Goal: Task Accomplishment & Management: Use online tool/utility

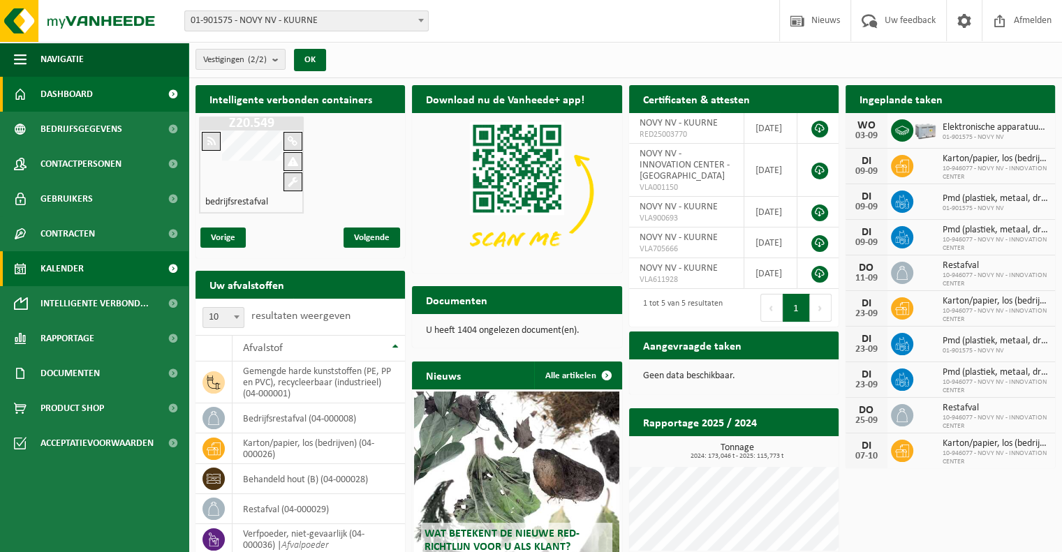
click at [103, 274] on link "Kalender" at bounding box center [94, 268] width 189 height 35
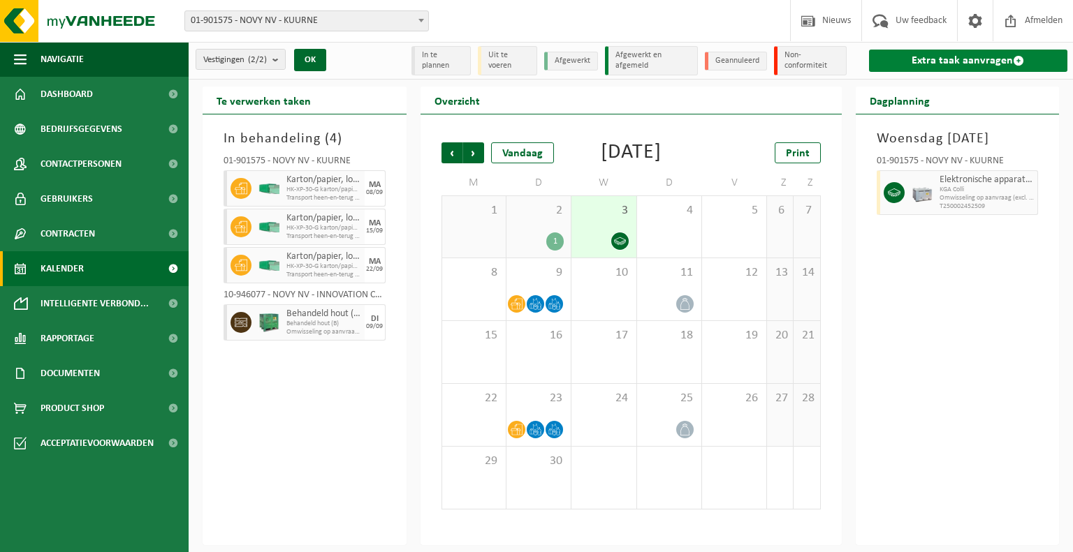
click at [929, 58] on link "Extra taak aanvragen" at bounding box center [968, 61] width 198 height 22
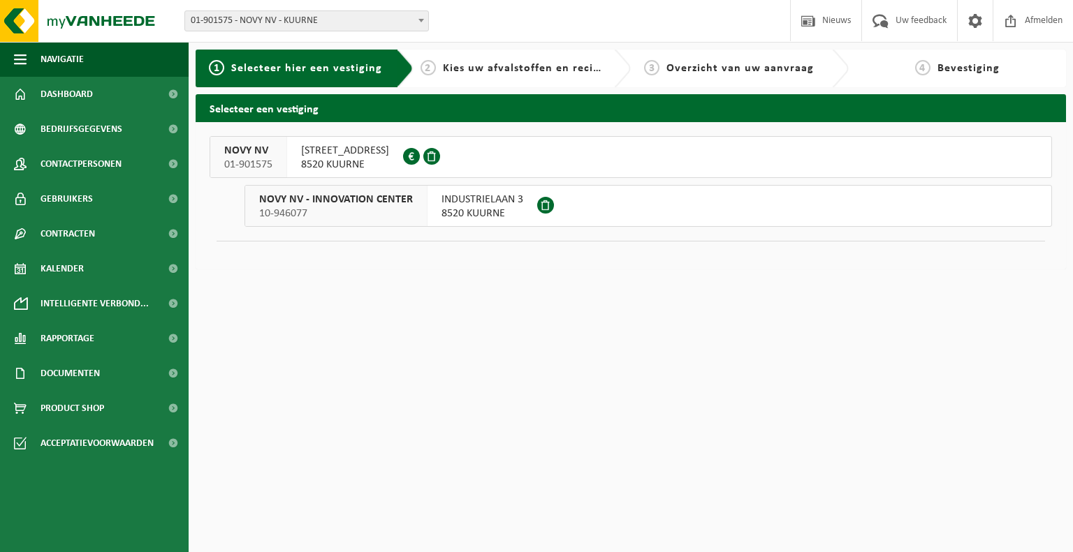
click at [319, 156] on span "NOORDLAAN 6" at bounding box center [345, 151] width 88 height 14
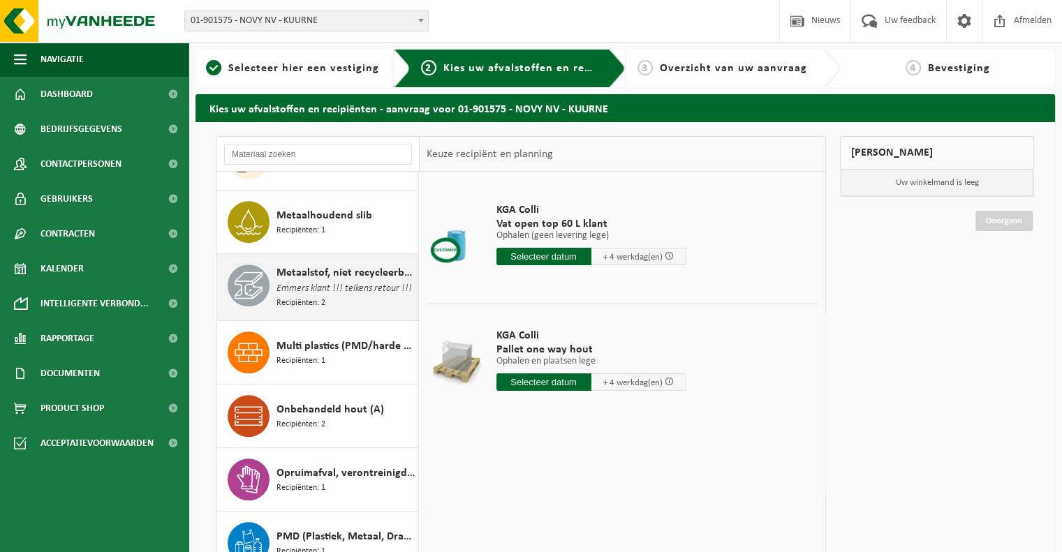
scroll to position [768, 0]
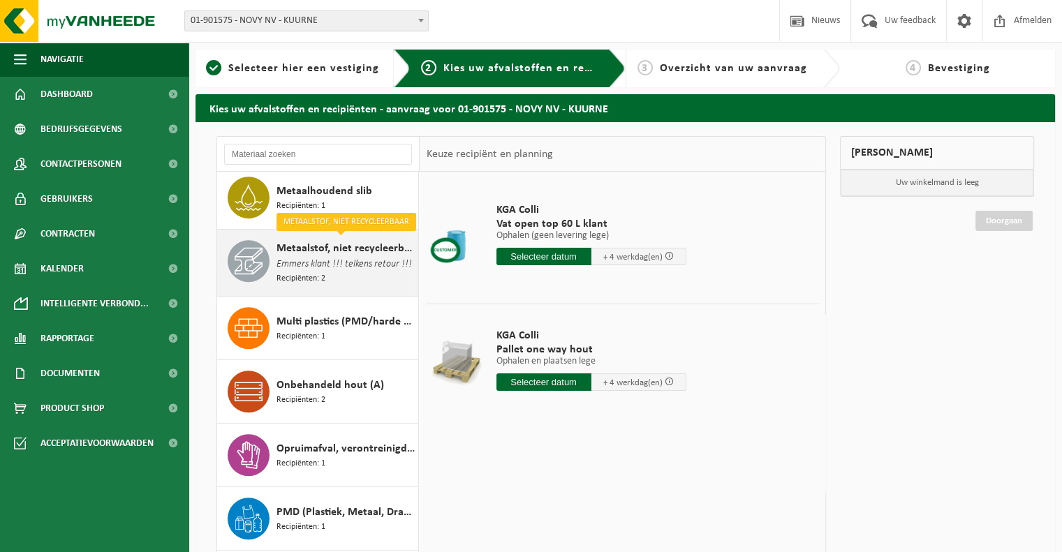
click at [371, 265] on span "Emmers klant !!! telkens retour !!!" at bounding box center [344, 264] width 135 height 15
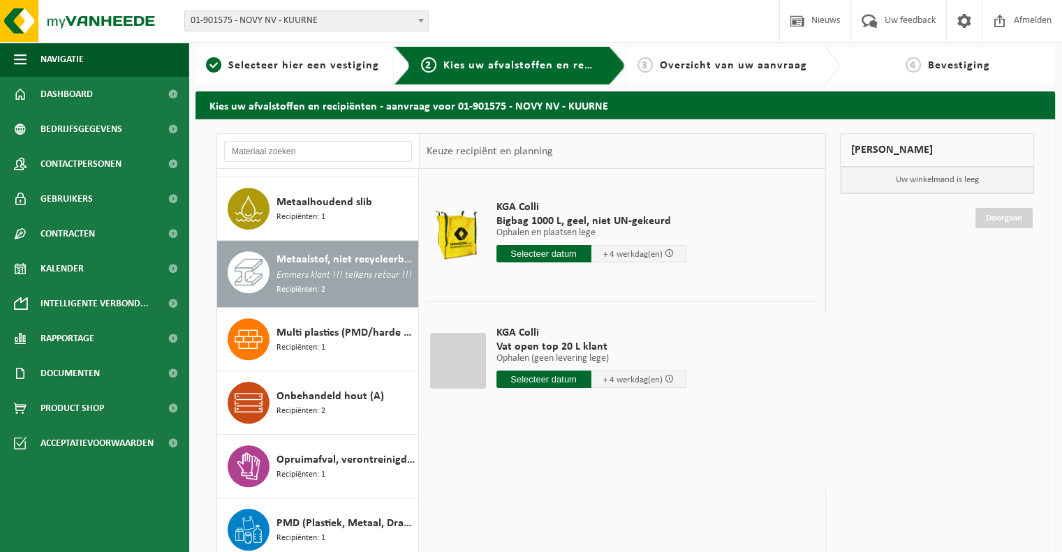
scroll to position [0, 0]
